Goal: Information Seeking & Learning: Learn about a topic

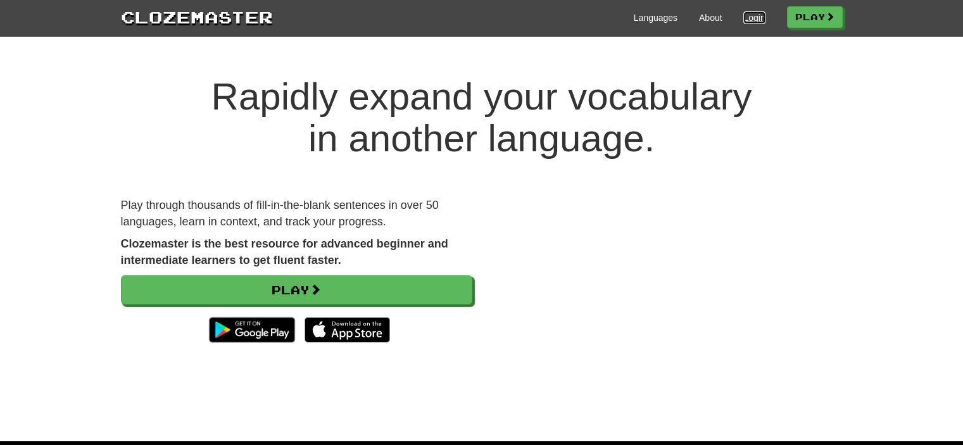
click at [749, 20] on link "Login" at bounding box center [754, 17] width 22 height 13
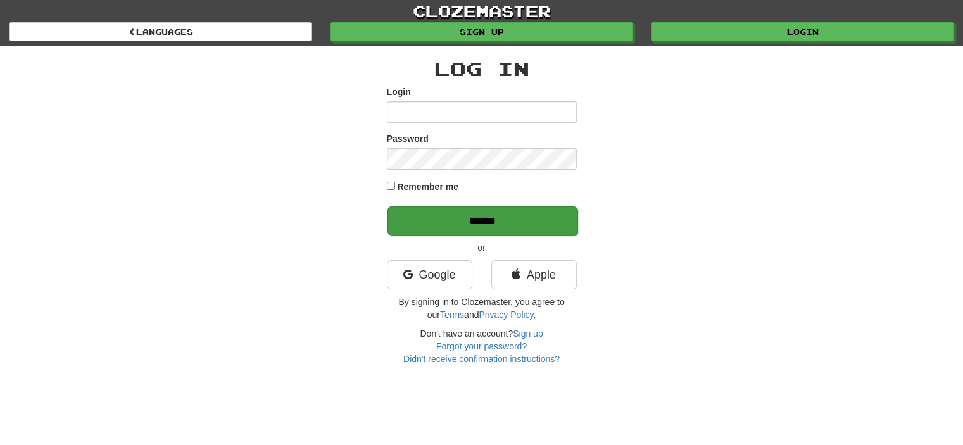
type input "**********"
click at [532, 220] on input "******" at bounding box center [482, 220] width 190 height 29
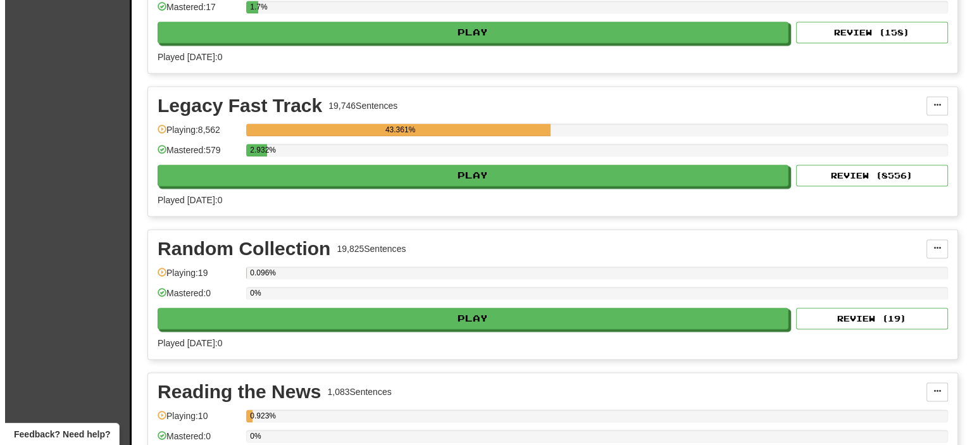
scroll to position [2336, 0]
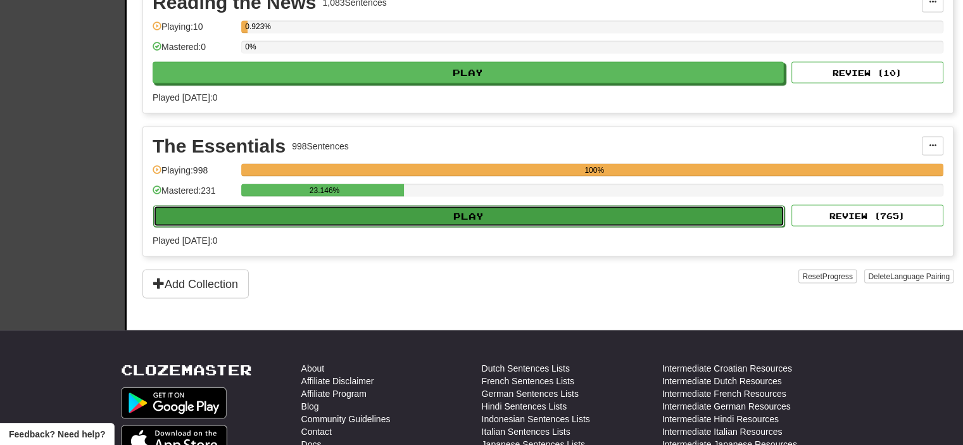
click at [465, 207] on button "Play" at bounding box center [468, 216] width 631 height 22
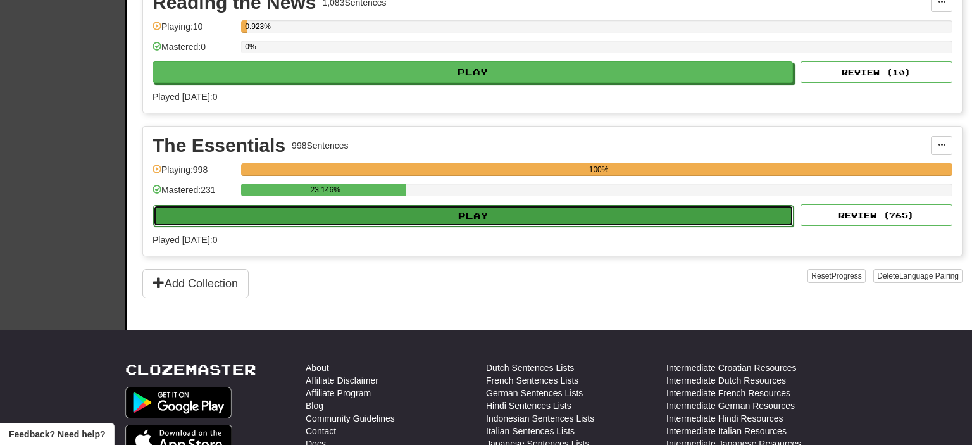
select select "**"
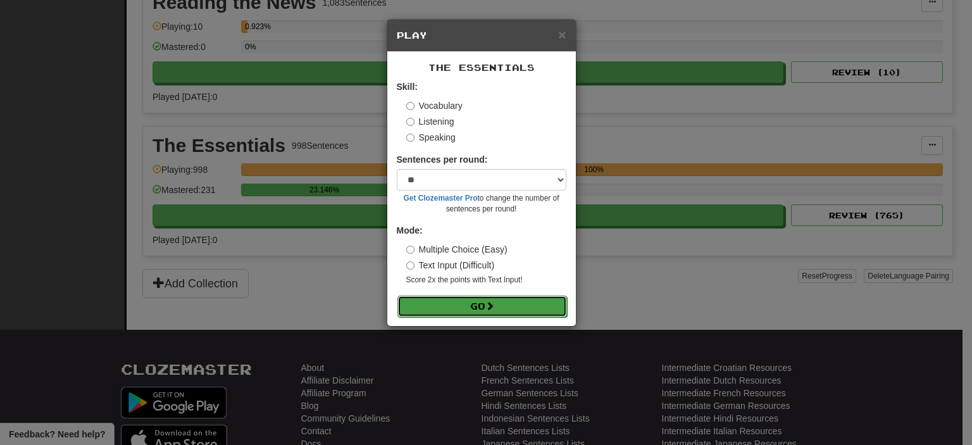
click at [472, 308] on button "Go" at bounding box center [482, 307] width 170 height 22
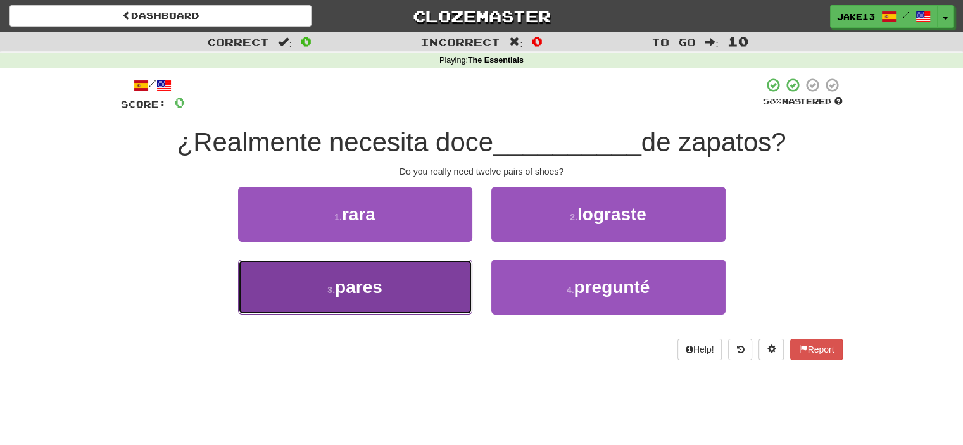
click at [378, 287] on span "pares" at bounding box center [358, 287] width 47 height 20
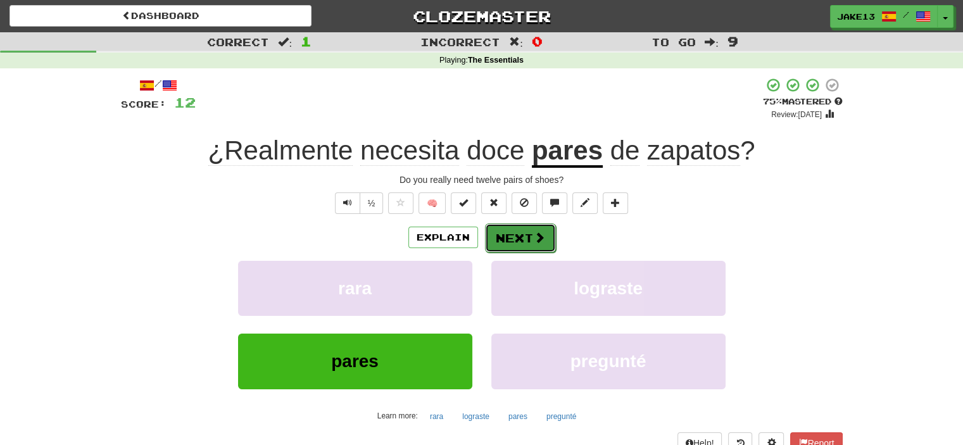
click at [506, 235] on button "Next" at bounding box center [520, 237] width 71 height 29
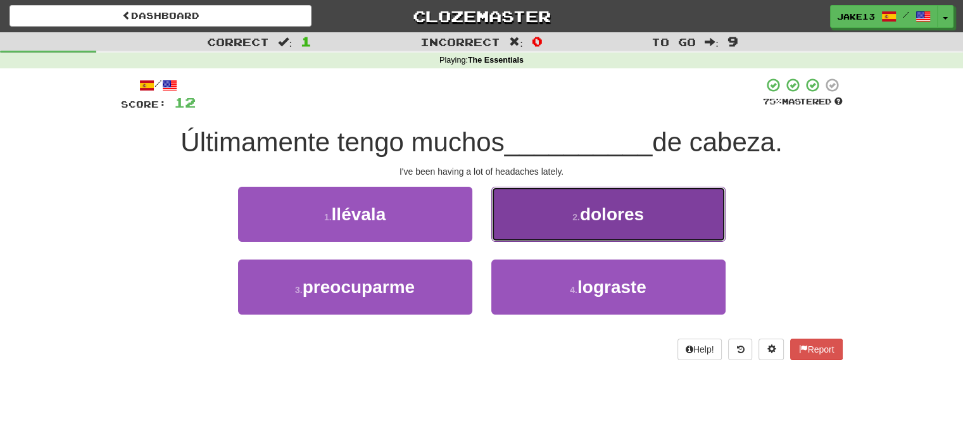
click at [584, 208] on span "dolores" at bounding box center [612, 214] width 64 height 20
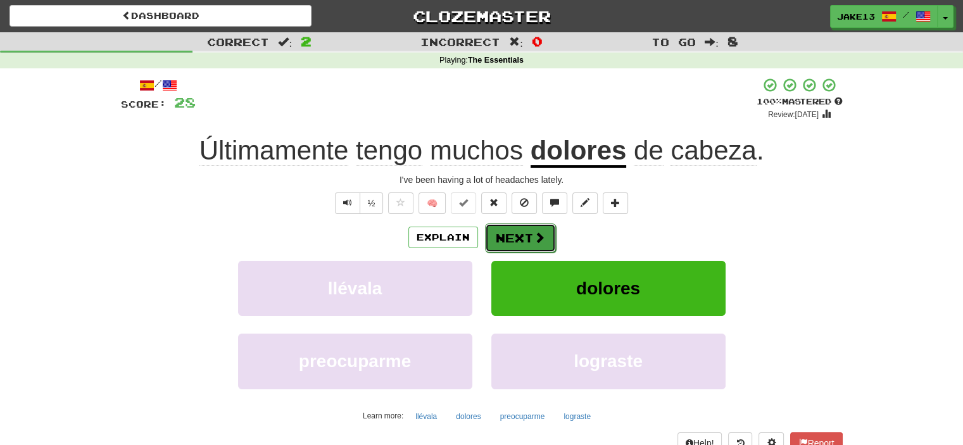
click at [512, 235] on button "Next" at bounding box center [520, 237] width 71 height 29
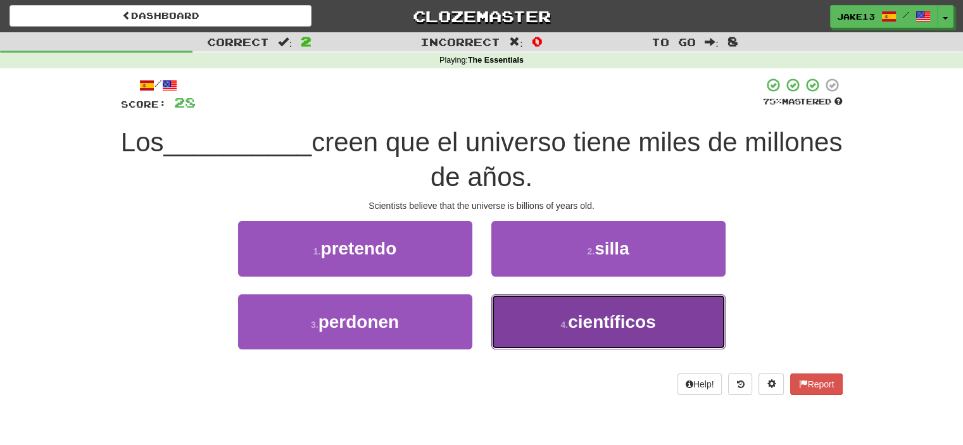
click at [576, 324] on span "científicos" at bounding box center [611, 322] width 87 height 20
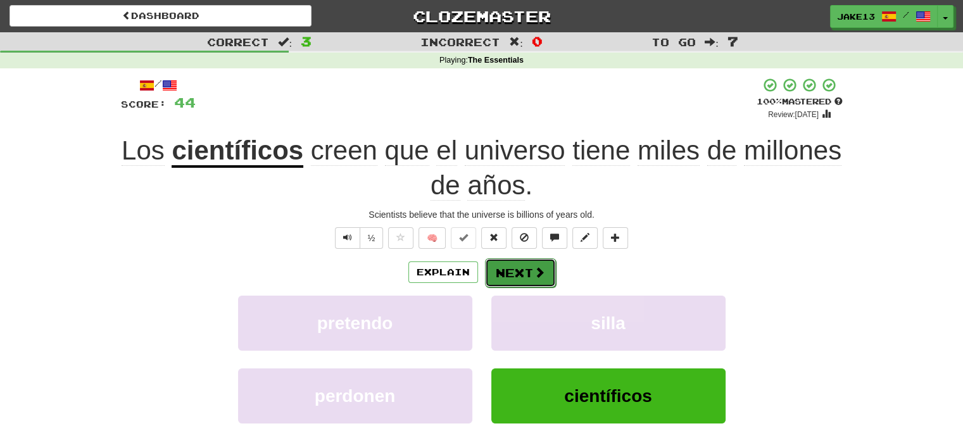
click at [517, 274] on button "Next" at bounding box center [520, 272] width 71 height 29
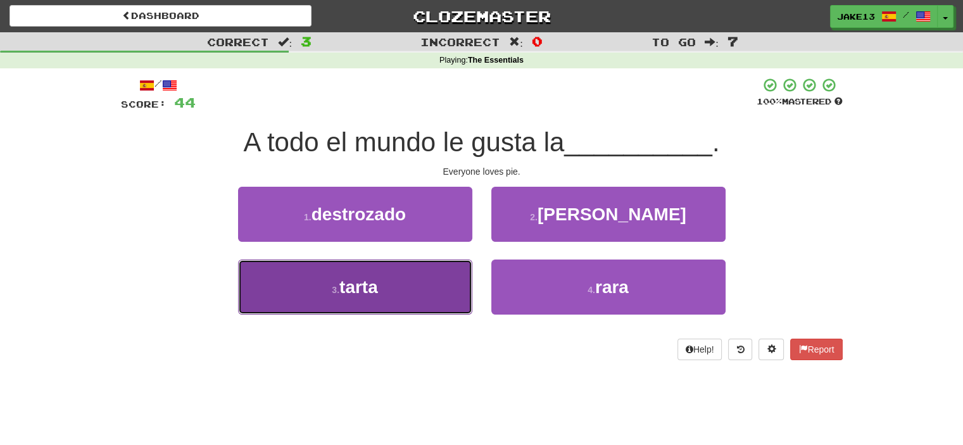
click at [403, 283] on button "3 . tarta" at bounding box center [355, 287] width 234 height 55
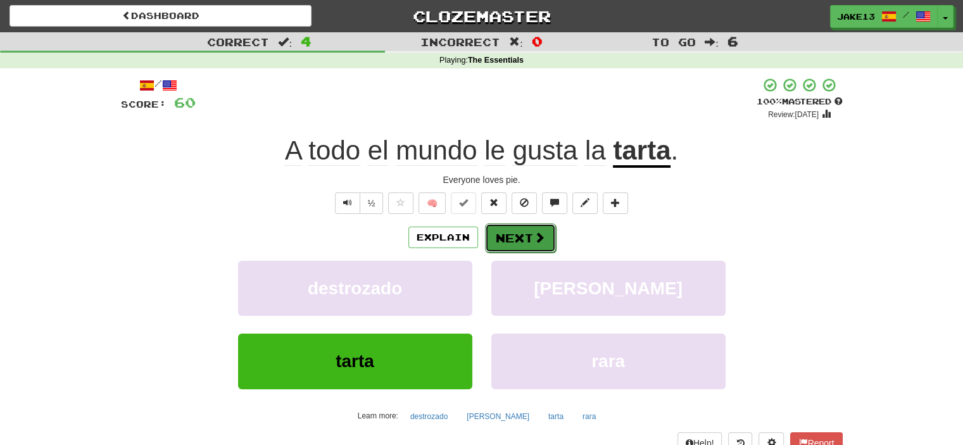
click at [529, 241] on button "Next" at bounding box center [520, 237] width 71 height 29
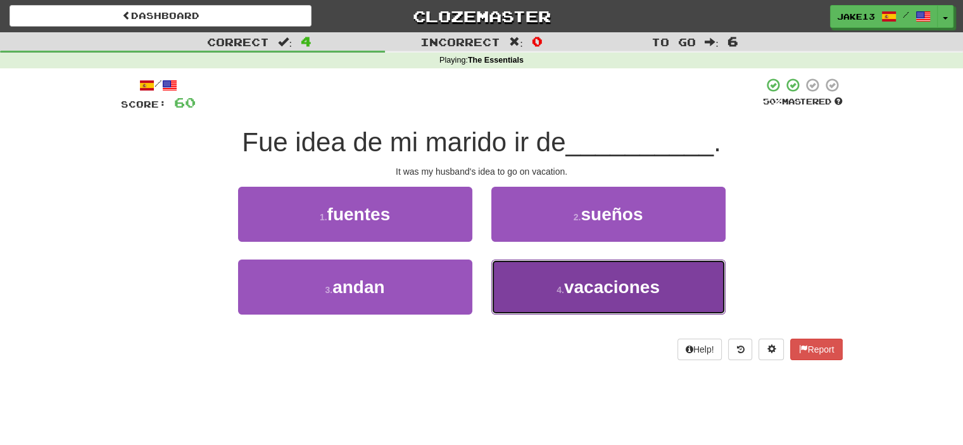
click at [606, 275] on button "4 . vacaciones" at bounding box center [608, 287] width 234 height 55
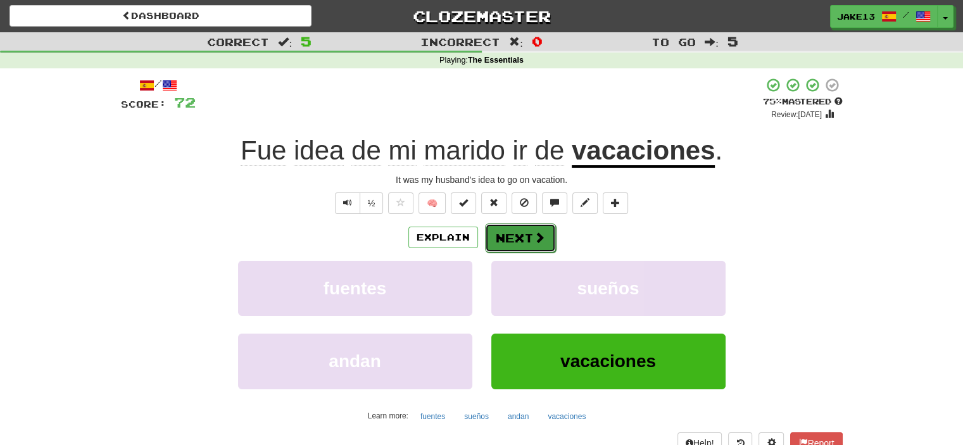
click at [507, 242] on button "Next" at bounding box center [520, 237] width 71 height 29
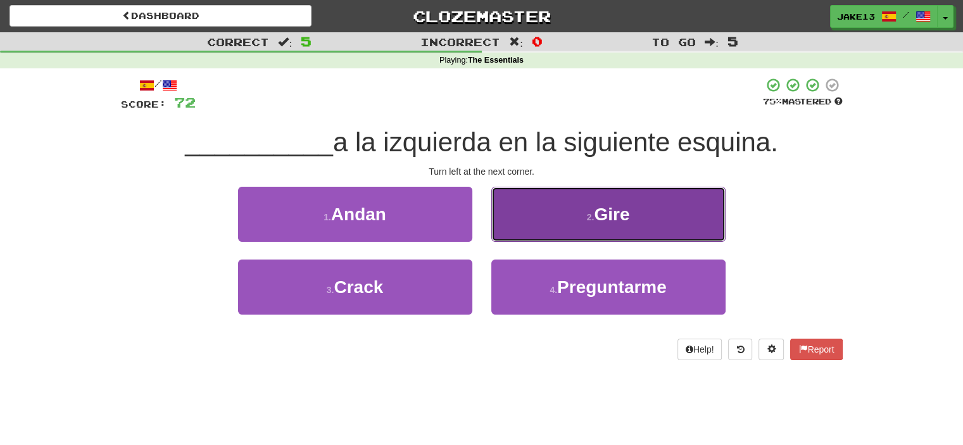
click at [601, 197] on button "2 . Gire" at bounding box center [608, 214] width 234 height 55
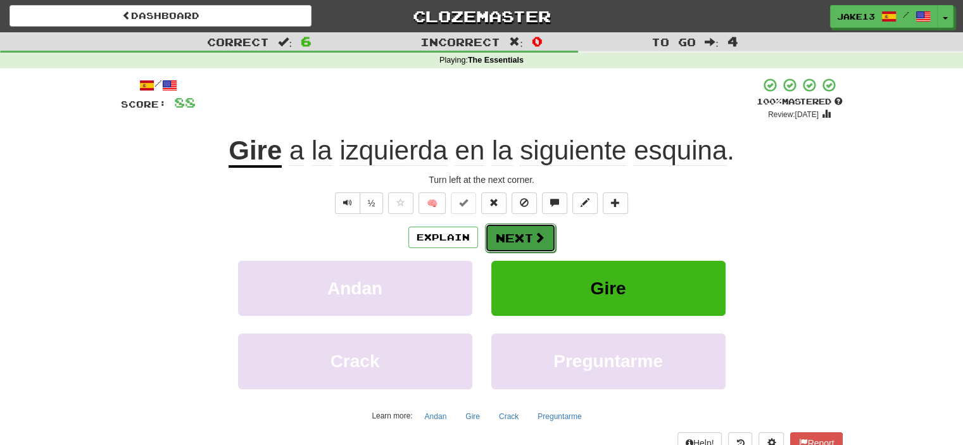
click at [529, 237] on button "Next" at bounding box center [520, 237] width 71 height 29
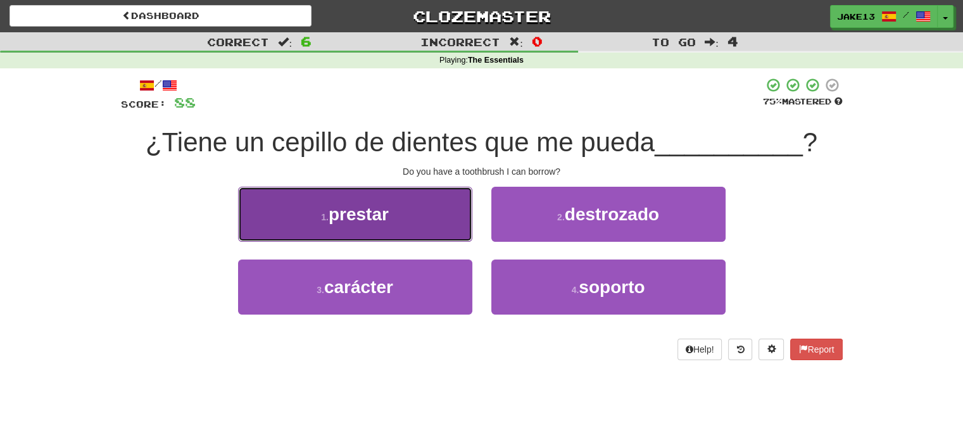
click at [371, 219] on span "prestar" at bounding box center [359, 214] width 60 height 20
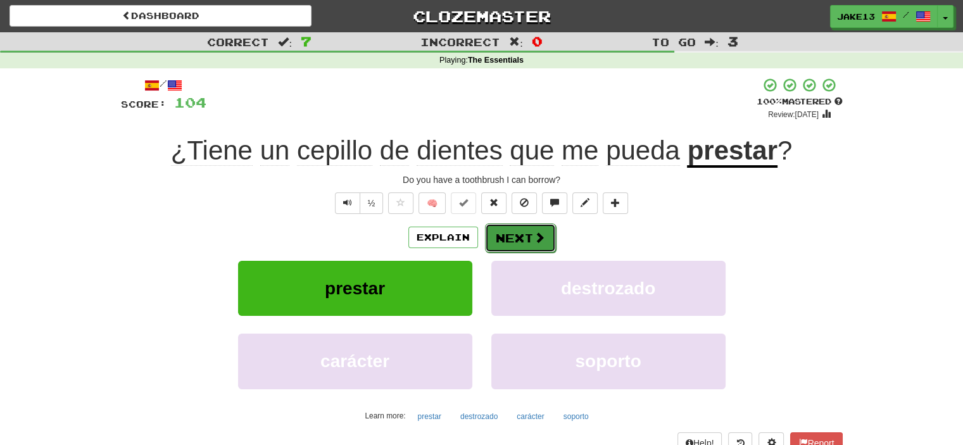
click at [528, 237] on button "Next" at bounding box center [520, 237] width 71 height 29
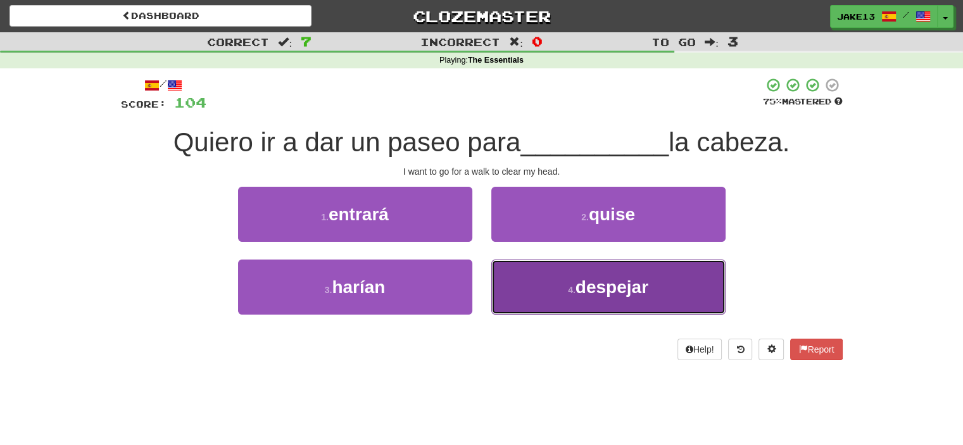
click at [565, 283] on button "4 . despejar" at bounding box center [608, 287] width 234 height 55
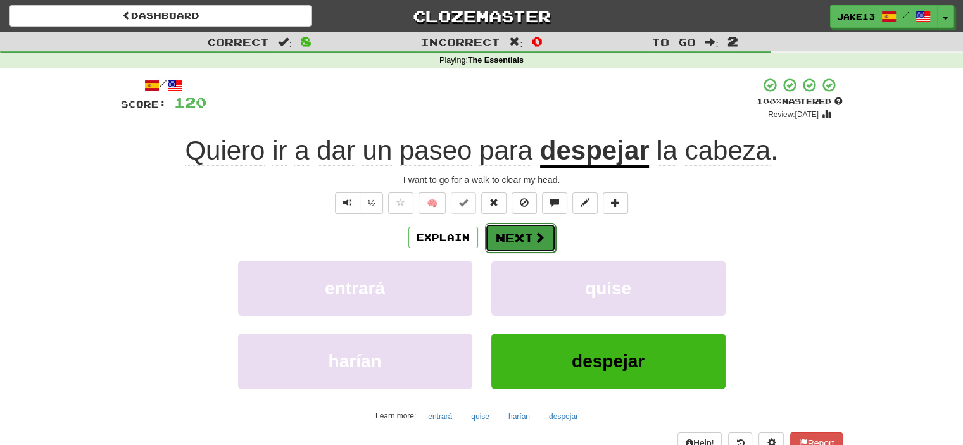
click at [523, 241] on button "Next" at bounding box center [520, 237] width 71 height 29
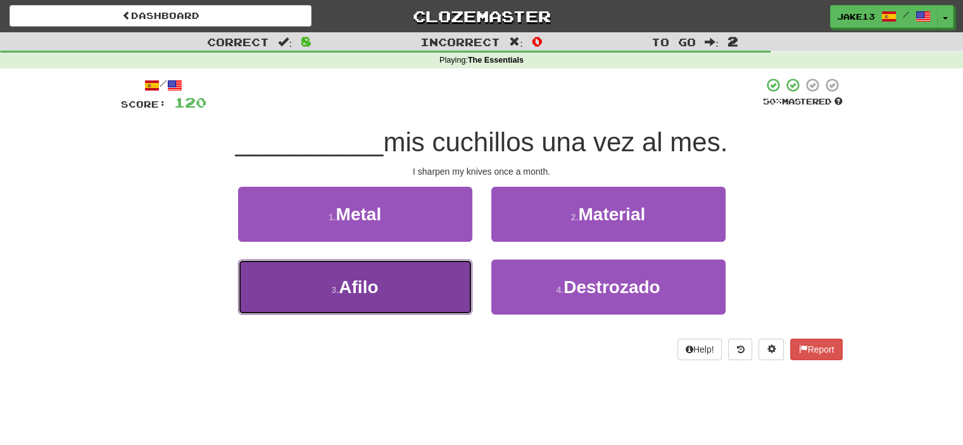
click at [406, 280] on button "3 . Afilo" at bounding box center [355, 287] width 234 height 55
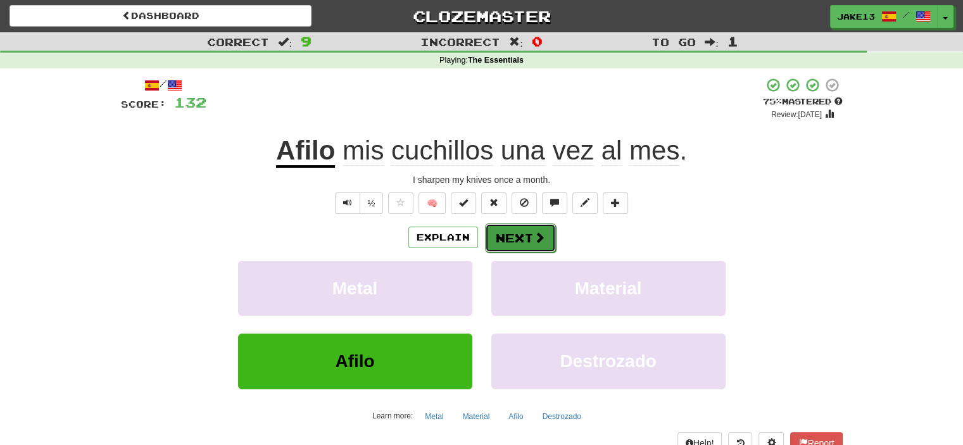
click at [519, 245] on button "Next" at bounding box center [520, 237] width 71 height 29
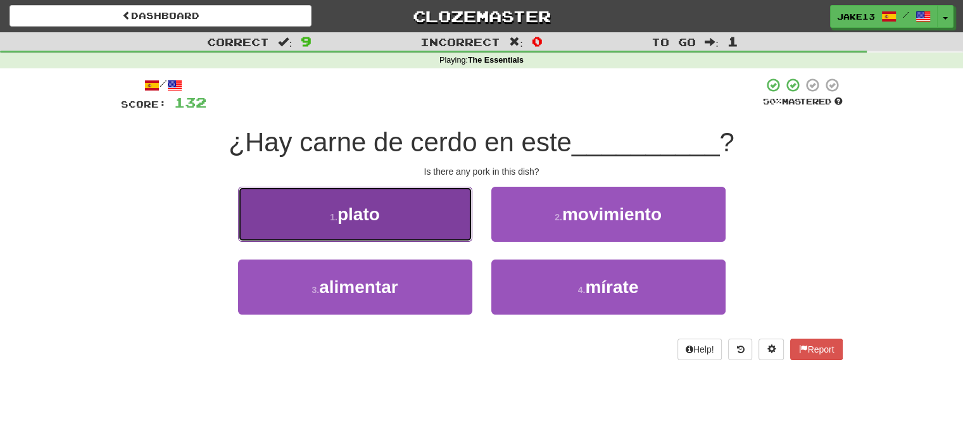
click at [397, 211] on button "1 . plato" at bounding box center [355, 214] width 234 height 55
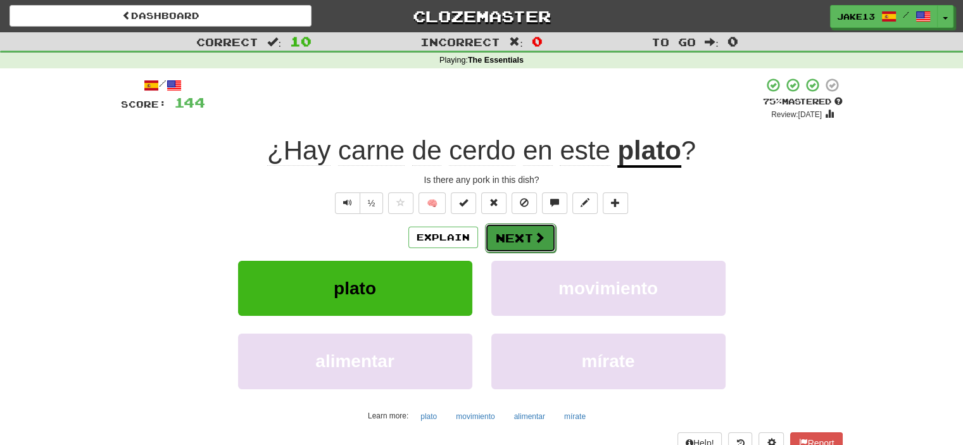
click at [522, 237] on button "Next" at bounding box center [520, 237] width 71 height 29
